Goal: Transaction & Acquisition: Obtain resource

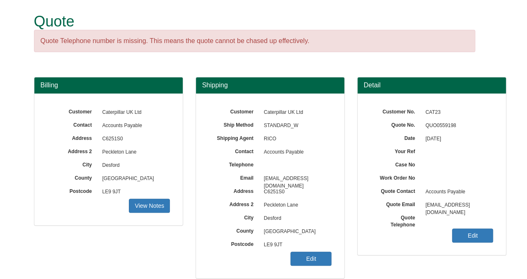
scroll to position [123, 0]
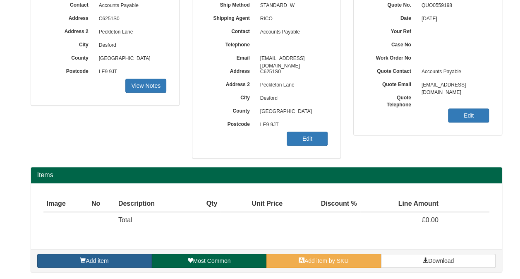
click at [111, 260] on link "Add item" at bounding box center [94, 261] width 115 height 14
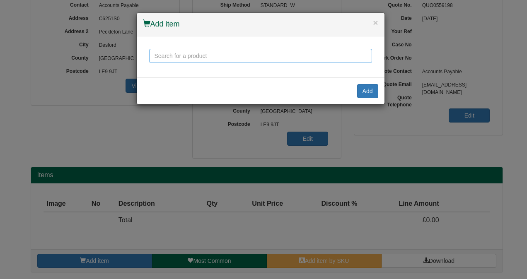
click at [227, 60] on input "text" at bounding box center [260, 56] width 223 height 14
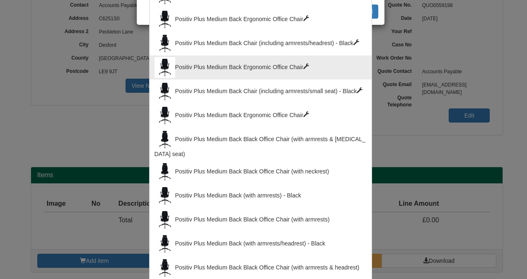
scroll to position [83, 0]
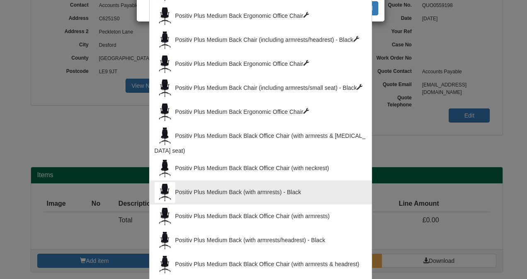
click at [266, 191] on div "Positiv Plus Medium Back (with armrests) - Black" at bounding box center [260, 192] width 212 height 21
type input "Positiv Plus Medium Back (with armrests) - Black"
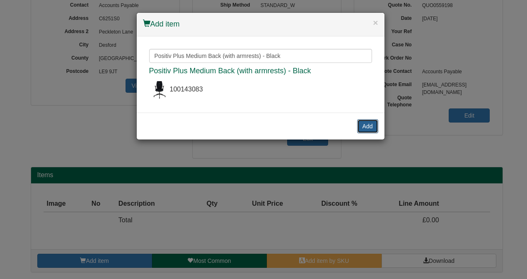
click at [368, 125] on button "Add" at bounding box center [367, 126] width 21 height 14
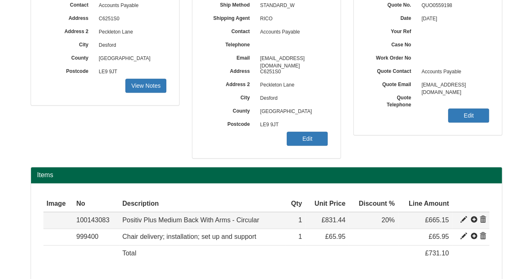
click at [464, 219] on span at bounding box center [464, 219] width 7 height 7
type input "Positiv Plus Medium Back With Arms - Circular"
type input "Black"
type input "831.44"
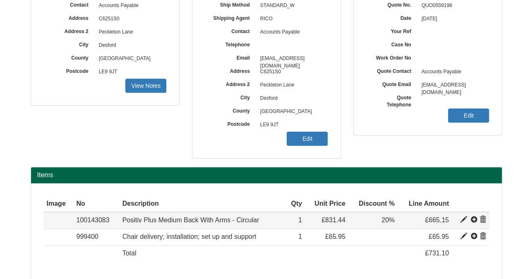
type input "1"
type input "20.00"
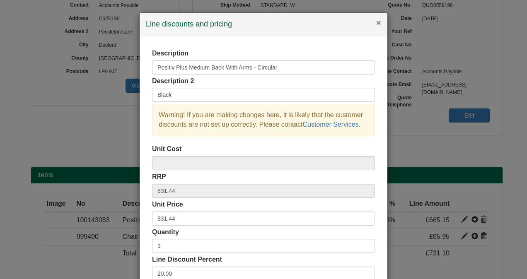
click at [376, 25] on button "×" at bounding box center [378, 22] width 5 height 9
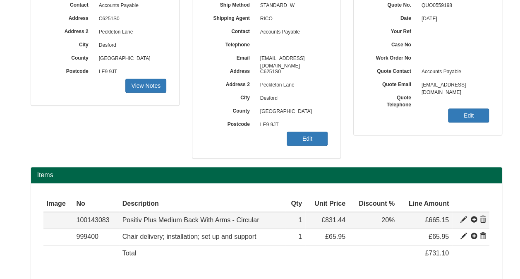
click at [482, 218] on span at bounding box center [483, 219] width 7 height 7
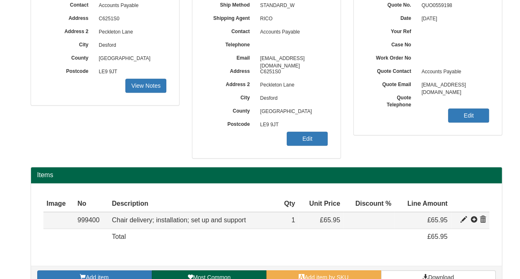
click at [484, 216] on span at bounding box center [483, 219] width 7 height 7
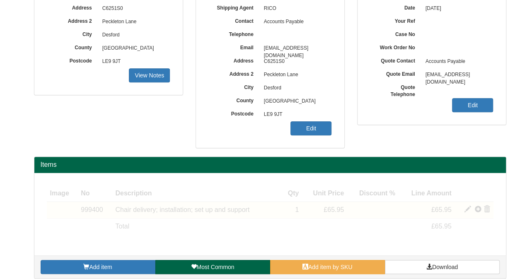
scroll to position [139, 0]
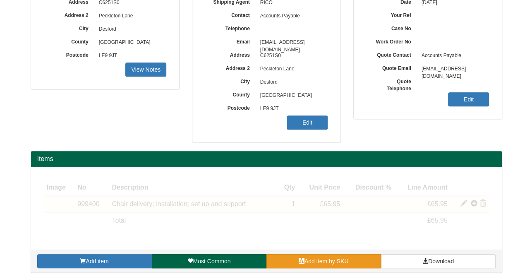
click at [350, 257] on link "Add item by SKU" at bounding box center [324, 261] width 115 height 14
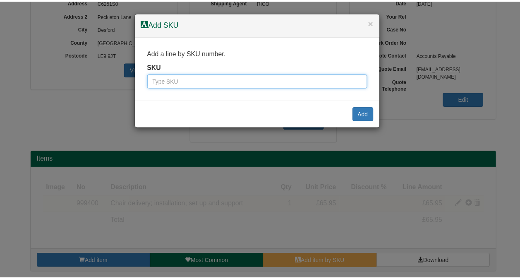
scroll to position [123, 0]
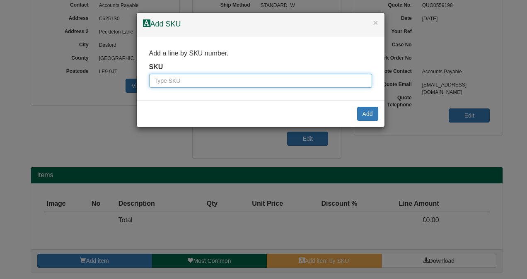
paste input "9787501BLA"
type input "9787501BLA"
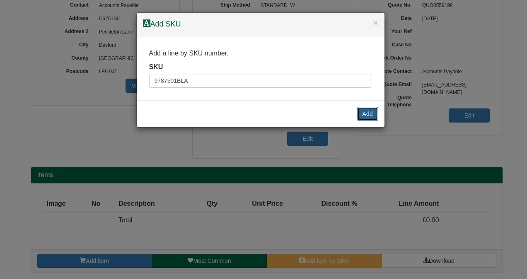
click at [368, 111] on button "Add" at bounding box center [367, 114] width 21 height 14
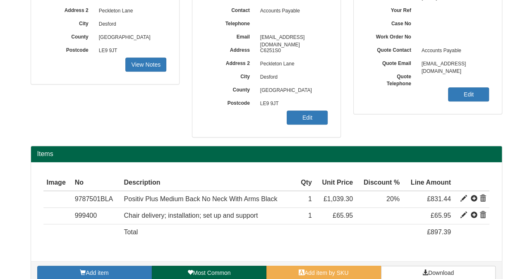
scroll to position [155, 0]
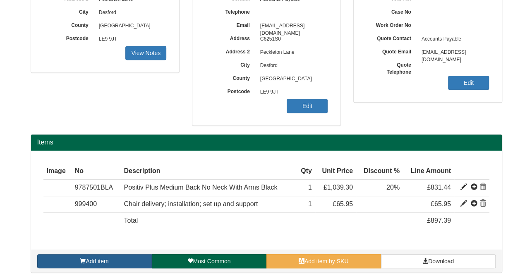
click at [120, 263] on link "Add item" at bounding box center [94, 261] width 115 height 14
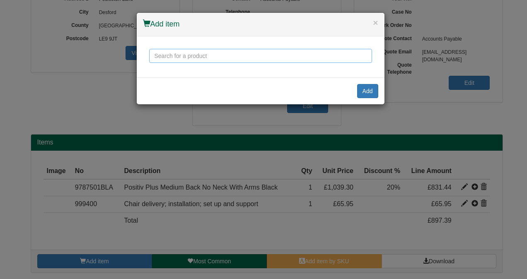
click at [215, 57] on input "text" at bounding box center [260, 56] width 223 height 14
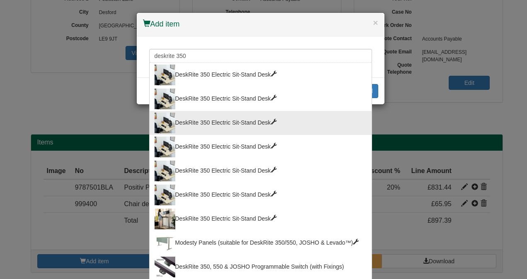
click at [277, 119] on div "DeskRite 350 Electric Sit-Stand Desk" at bounding box center [260, 123] width 212 height 21
type input "DeskRite 350 Electric Sit-Stand Desk"
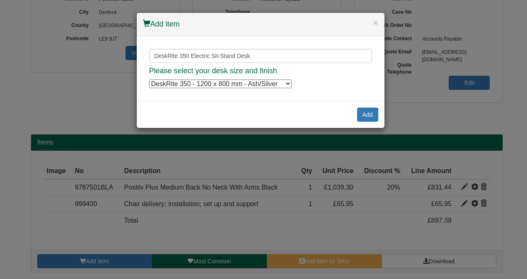
click at [287, 84] on select "DeskRite 350 - 1200 x 800 mm - Ash/Silver DeskRite 350 - 1200 x 800 mm - Ash/Si…" at bounding box center [220, 83] width 142 height 9
select select "8814007"
click at [149, 79] on select "DeskRite 350 - 1200 x 800 mm - Ash/Silver DeskRite 350 - 1200 x 800 mm - Ash/Si…" at bounding box center [220, 83] width 142 height 9
click at [366, 113] on button "Add" at bounding box center [367, 115] width 21 height 14
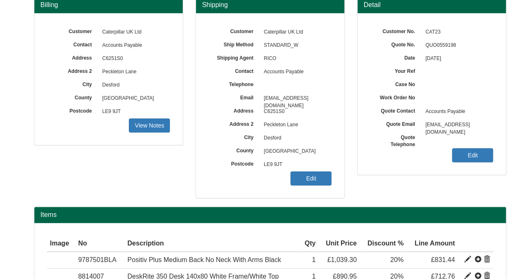
scroll to position [80, 0]
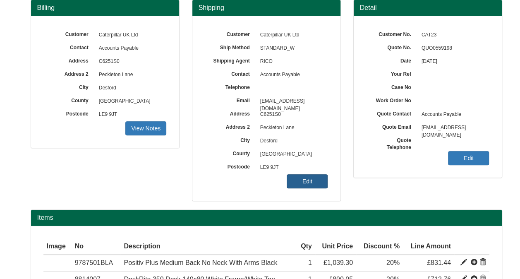
click at [316, 178] on link "Edit" at bounding box center [307, 181] width 41 height 14
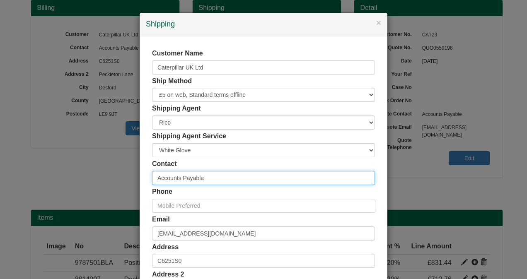
drag, startPoint x: 208, startPoint y: 179, endPoint x: 135, endPoint y: 183, distance: 73.0
click at [135, 183] on div "× Shipping Customer Name Caterpillar UK Ltd Ship Method Free of Charge £5 Flat …" at bounding box center [263, 139] width 527 height 279
type input "Andrea Davies"
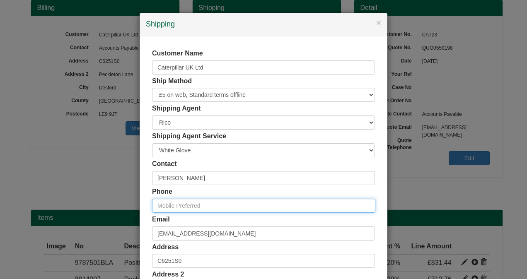
drag, startPoint x: 210, startPoint y: 209, endPoint x: 221, endPoint y: 205, distance: 11.1
click at [210, 209] on input "text" at bounding box center [263, 206] width 223 height 14
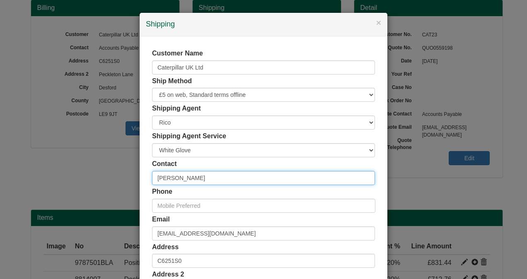
drag, startPoint x: 204, startPoint y: 179, endPoint x: 152, endPoint y: 176, distance: 51.4
click at [152, 176] on input "Andrea Davies" at bounding box center [263, 178] width 223 height 14
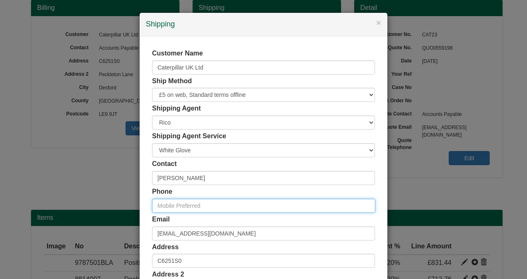
drag, startPoint x: 186, startPoint y: 204, endPoint x: 180, endPoint y: 204, distance: 6.3
click at [184, 204] on input "text" at bounding box center [263, 206] width 223 height 14
paste input "01455 826629"
type input "01455 826629"
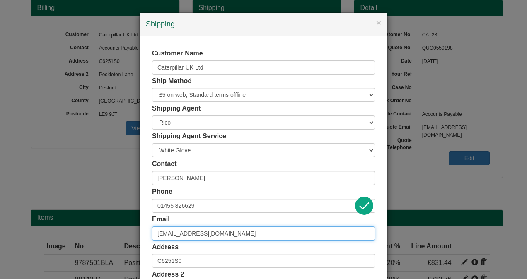
drag, startPoint x: 248, startPoint y: 232, endPoint x: 133, endPoint y: 234, distance: 115.1
click at [133, 234] on div "× Shipping Customer Name Caterpillar UK Ltd Ship Method Free of Charge £5 Flat …" at bounding box center [263, 139] width 527 height 279
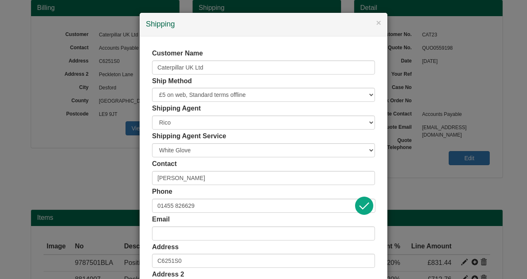
click at [144, 229] on div "Customer Name Caterpillar UK Ltd Ship Method Free of Charge £5 Flat Rate £7.50 …" at bounding box center [264, 227] width 248 height 382
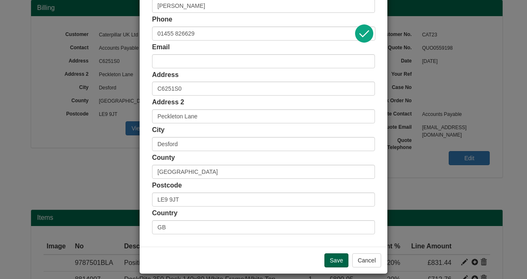
scroll to position [179, 0]
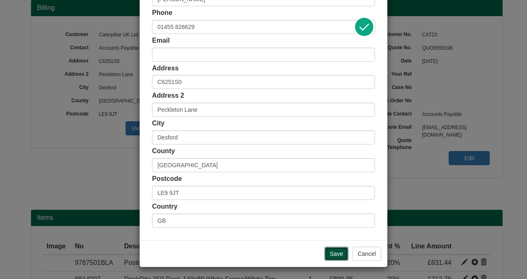
click at [331, 253] on input "Save" at bounding box center [336, 254] width 24 height 14
click at [332, 252] on input "Save" at bounding box center [336, 254] width 24 height 14
click at [337, 255] on input "Save" at bounding box center [336, 254] width 24 height 14
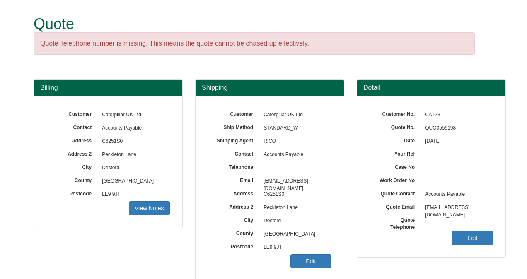
scroll to position [80, 0]
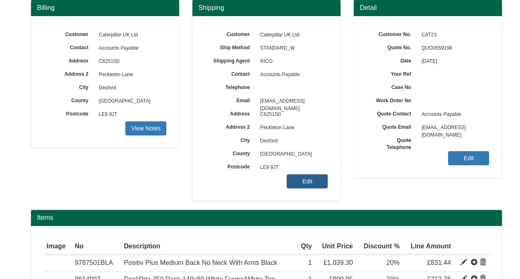
click at [301, 178] on link "Edit" at bounding box center [307, 181] width 41 height 14
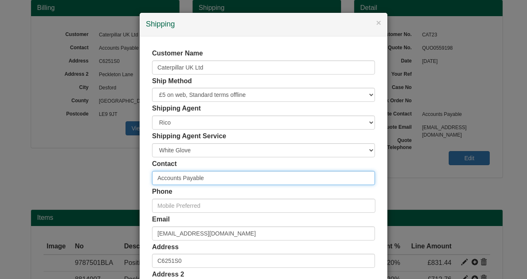
drag, startPoint x: 216, startPoint y: 179, endPoint x: 110, endPoint y: 185, distance: 106.5
click at [113, 184] on div "× Shipping Customer Name Caterpillar UK Ltd Ship Method Free of Charge £5 Flat …" at bounding box center [263, 139] width 527 height 279
type input "[PERSON_NAME]"
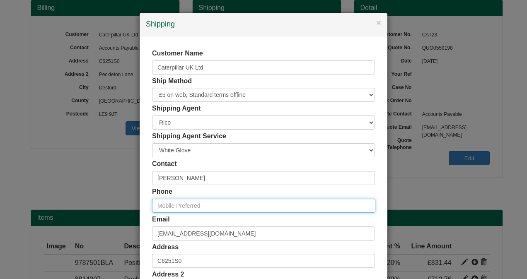
click at [209, 202] on input "text" at bounding box center [263, 206] width 223 height 14
click at [155, 202] on input "text" at bounding box center [263, 206] width 223 height 14
paste input "01455 826629"
type input "01455 826629"
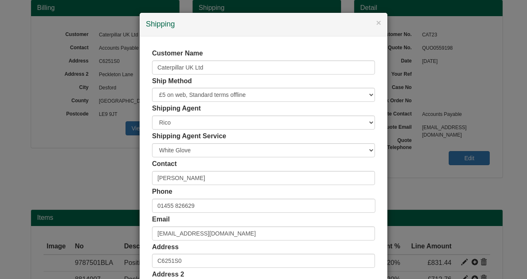
click at [144, 165] on div "Customer Name Caterpillar UK Ltd Ship Method Free of Charge £5 Flat Rate £7.50 …" at bounding box center [264, 227] width 248 height 382
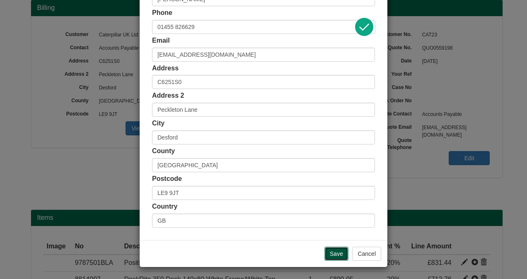
click at [334, 252] on input "Save" at bounding box center [336, 254] width 24 height 14
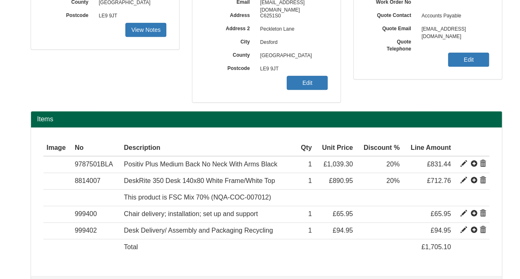
scroll to position [204, 0]
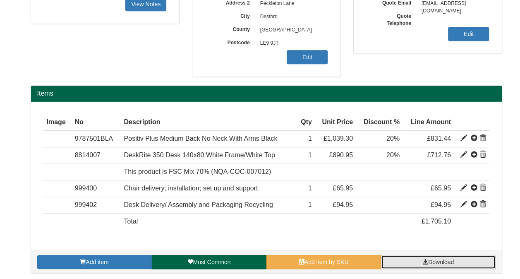
click at [435, 263] on link "Download" at bounding box center [438, 262] width 115 height 14
